Goal: Task Accomplishment & Management: Use online tool/utility

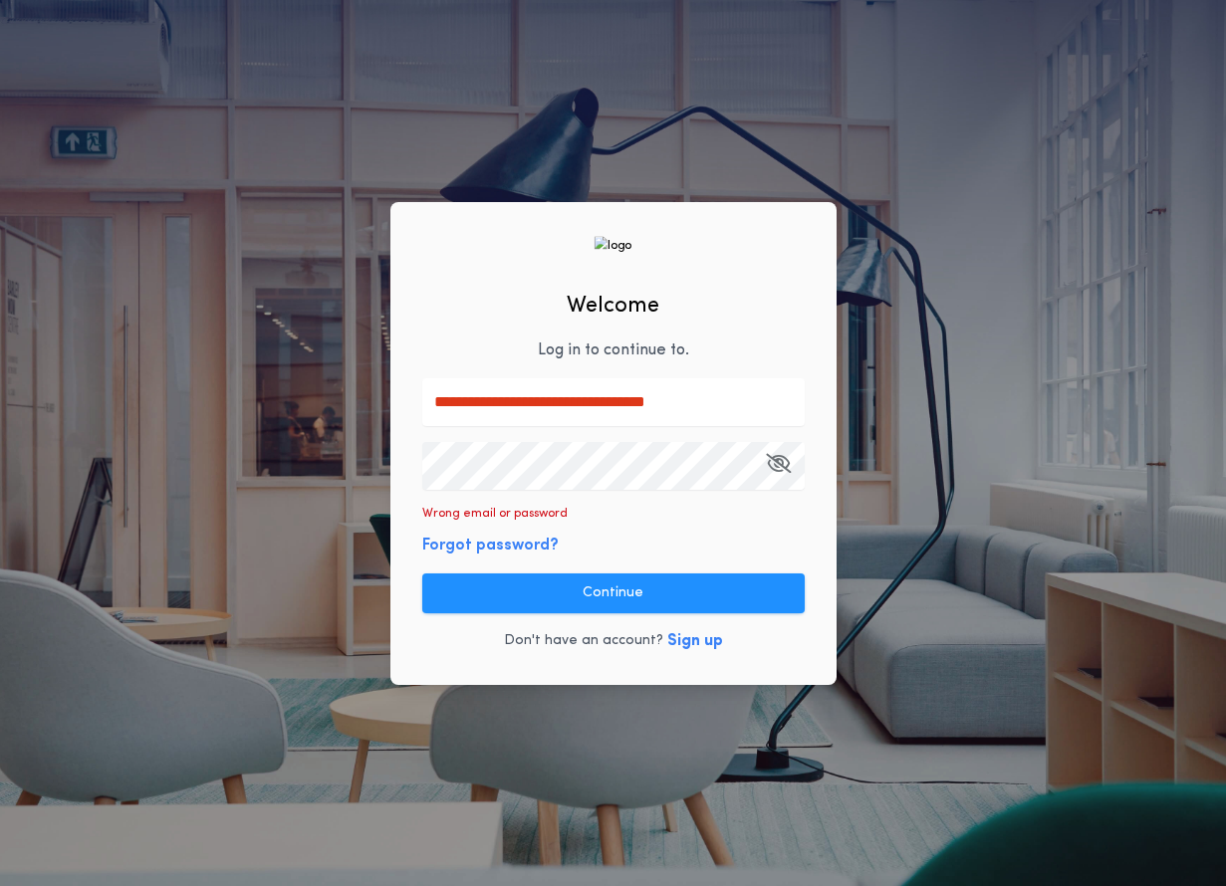
click at [607, 581] on button "Continue" at bounding box center [613, 593] width 382 height 40
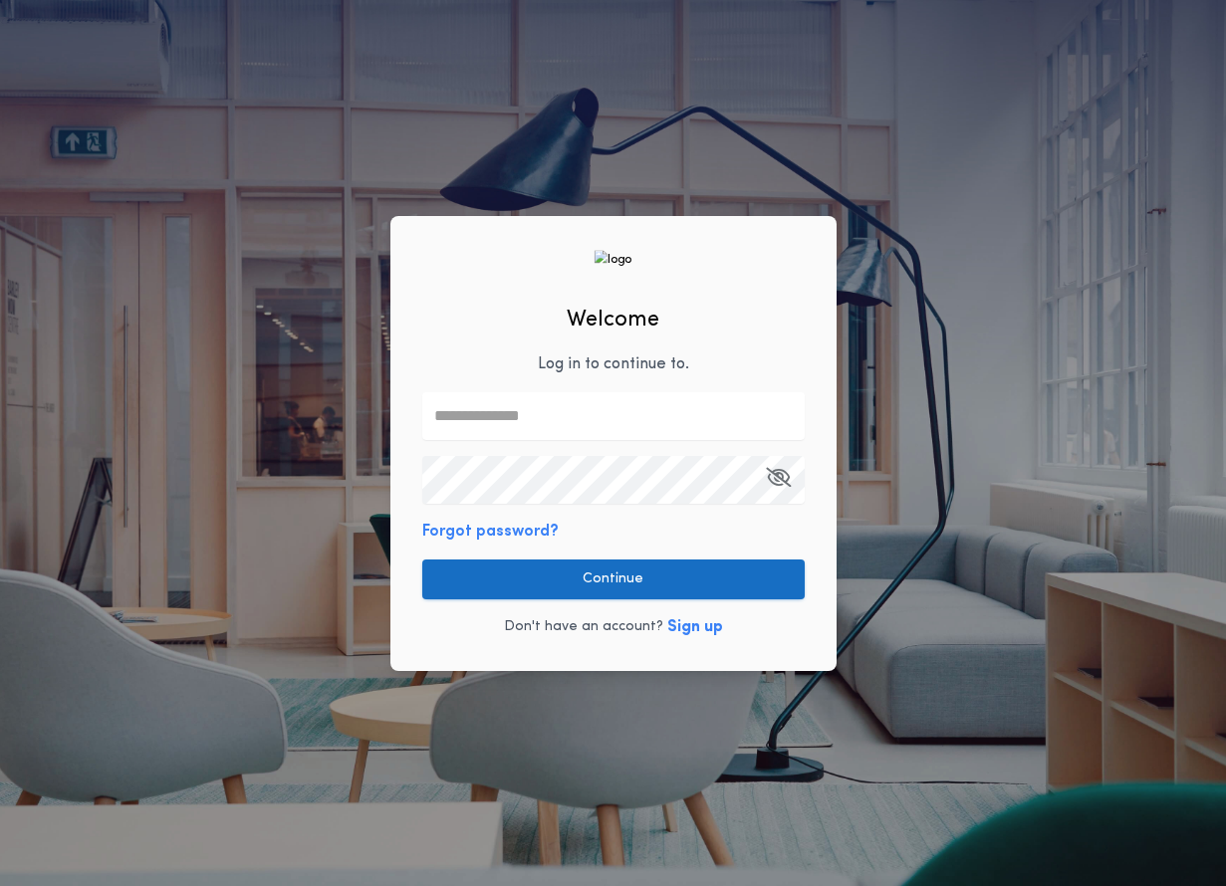
type input "**********"
click at [545, 588] on button "Continue" at bounding box center [613, 580] width 382 height 40
